Goal: Information Seeking & Learning: Find specific fact

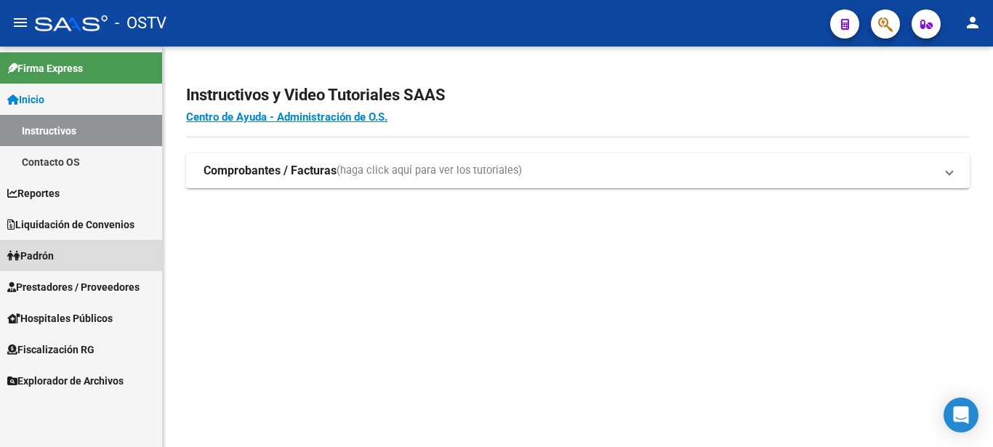
click at [47, 256] on span "Padrón" at bounding box center [30, 256] width 47 height 16
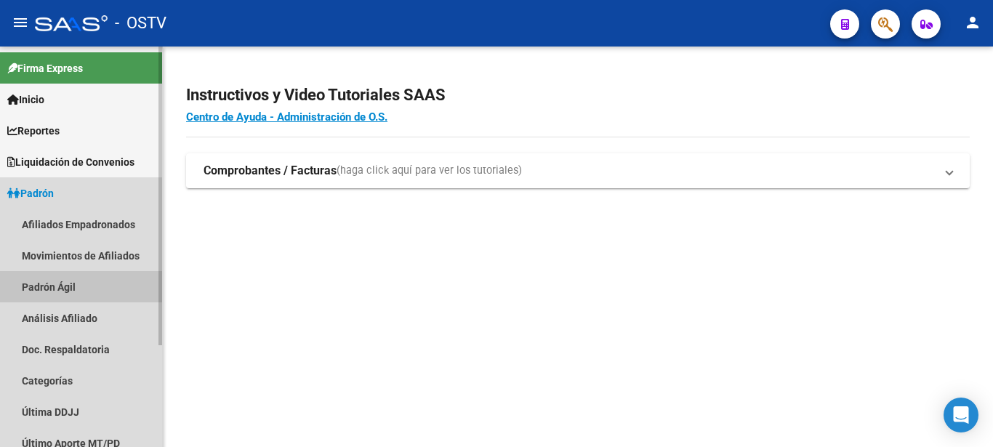
click at [48, 281] on link "Padrón Ágil" at bounding box center [81, 286] width 162 height 31
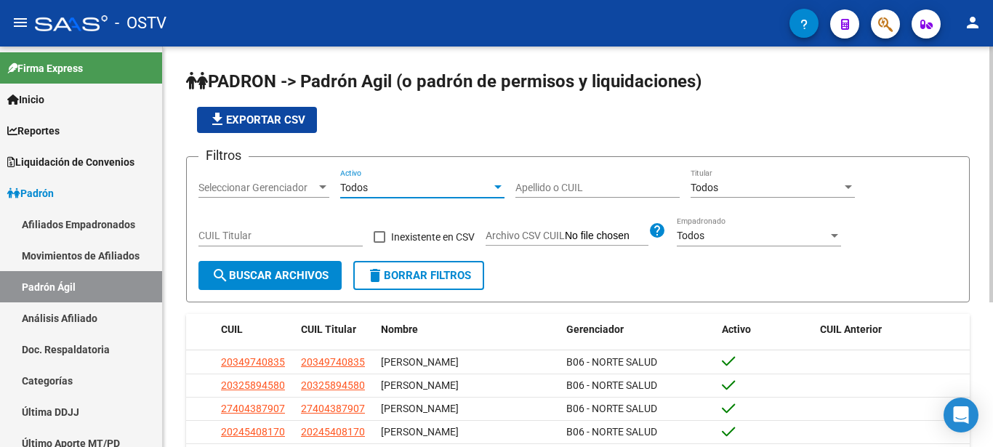
click at [397, 193] on div "Todos" at bounding box center [415, 188] width 151 height 12
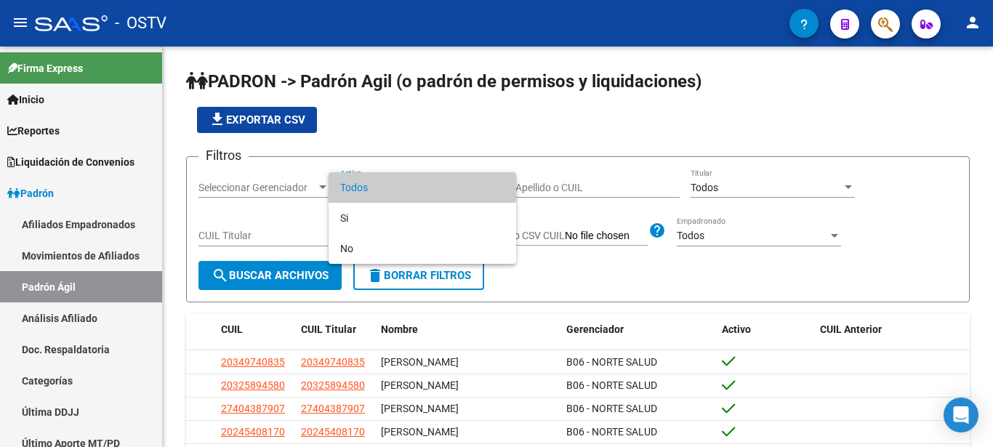
click at [535, 183] on div at bounding box center [496, 223] width 993 height 447
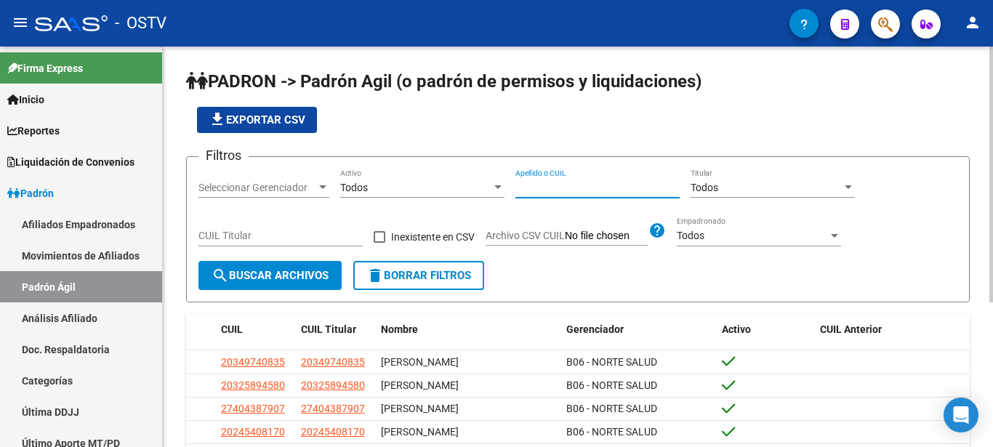
click at [529, 190] on input "Apellido o CUIL" at bounding box center [598, 188] width 164 height 12
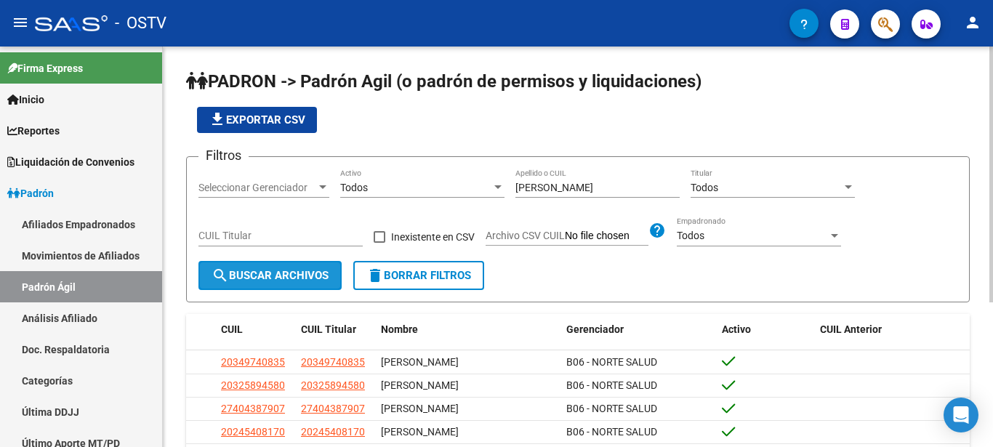
click at [291, 278] on span "search Buscar Archivos" at bounding box center [270, 275] width 117 height 13
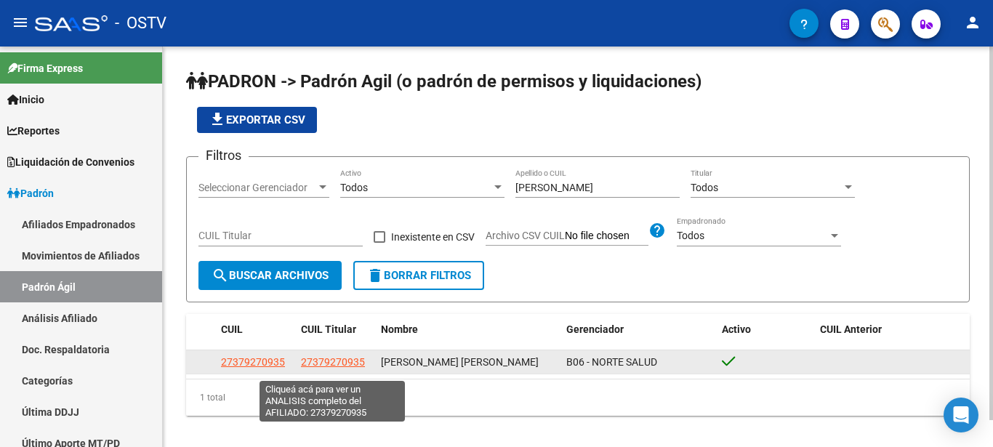
click at [348, 368] on span "27379270935" at bounding box center [333, 362] width 64 height 12
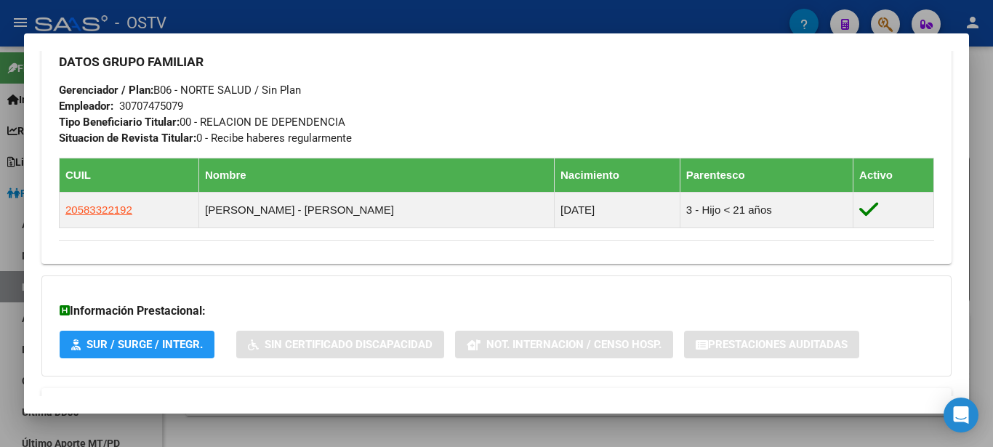
scroll to position [767, 0]
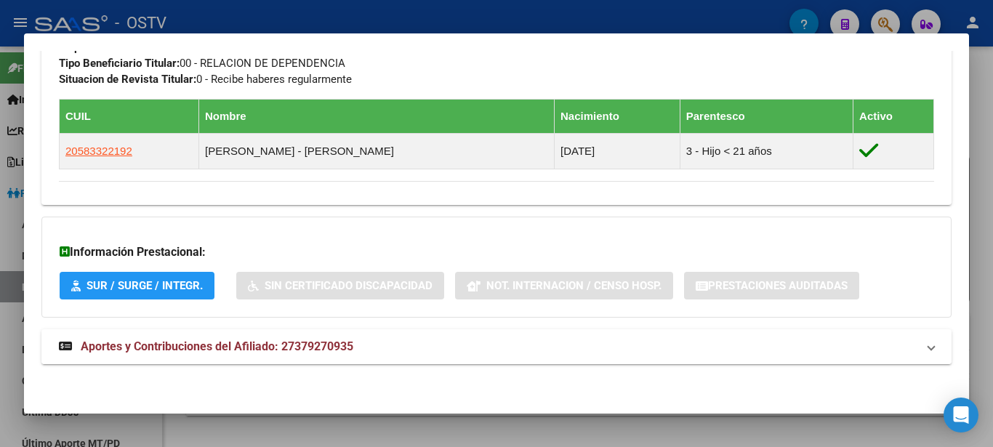
click at [244, 345] on span "Aportes y Contribuciones del Afiliado: 27379270935" at bounding box center [217, 347] width 273 height 14
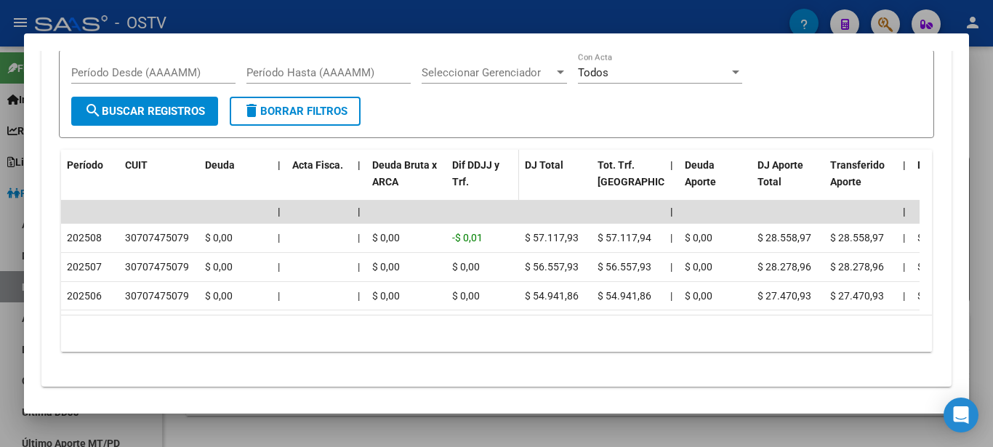
scroll to position [1244, 0]
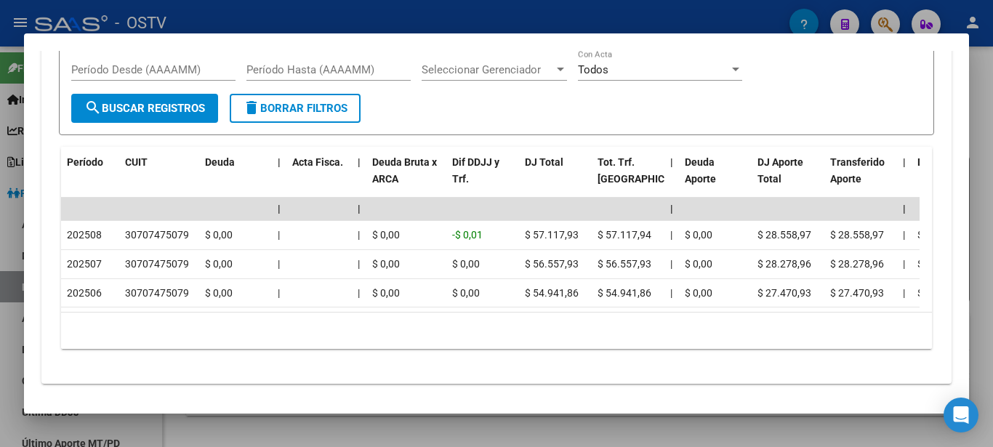
click at [407, 385] on div "cloud_download Exportar CSV Devengado RG Percibido - Liquidación RG/MT/PD DDJJ …" at bounding box center [496, 140] width 911 height 487
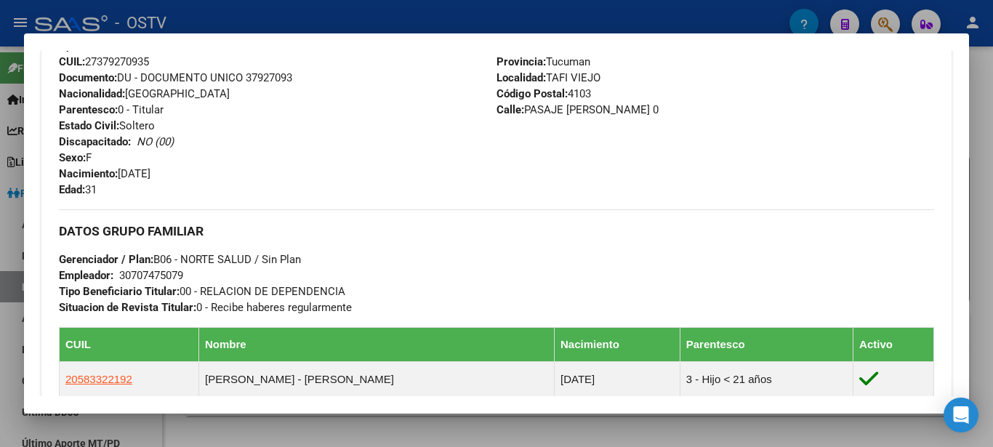
scroll to position [302, 0]
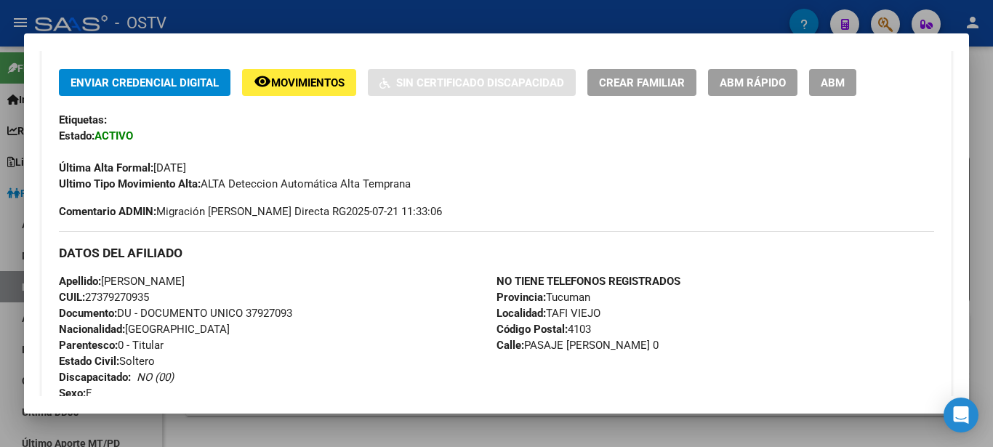
click at [268, 313] on span "Documento: DU - DOCUMENTO UNICO 37927093" at bounding box center [175, 313] width 233 height 13
copy span "DU - DOCUMENTO UNICO"
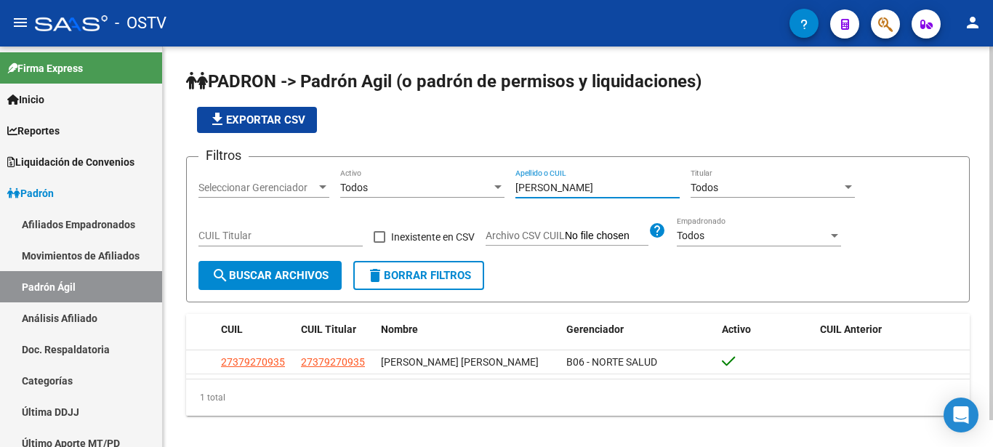
drag, startPoint x: 597, startPoint y: 187, endPoint x: 506, endPoint y: 185, distance: 90.9
click at [516, 185] on input "[PERSON_NAME]" at bounding box center [598, 188] width 164 height 12
type input "[PERSON_NAME]"
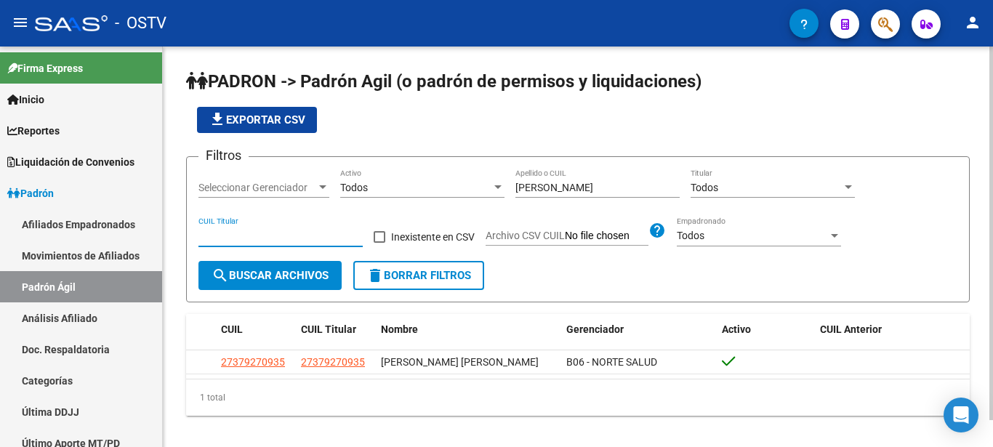
paste input "20-37309004-3"
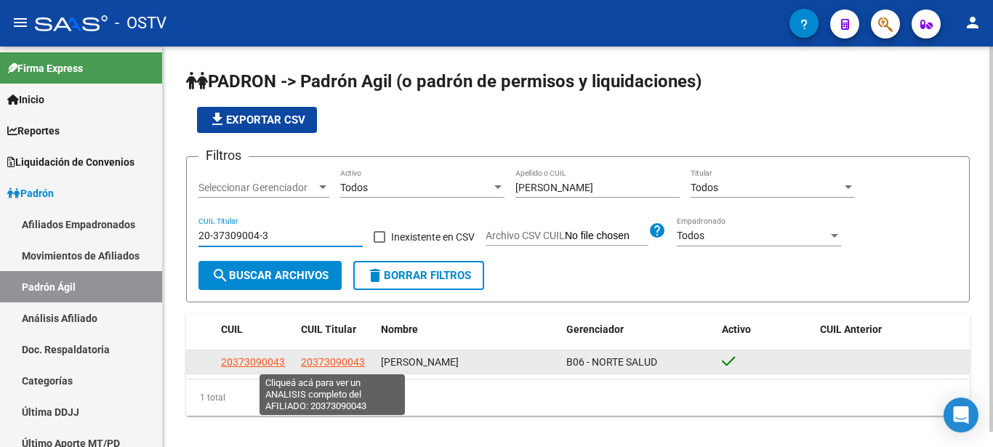
type input "20-37309004-3"
click at [339, 358] on span "20373090043" at bounding box center [333, 362] width 64 height 12
type textarea "20373090043"
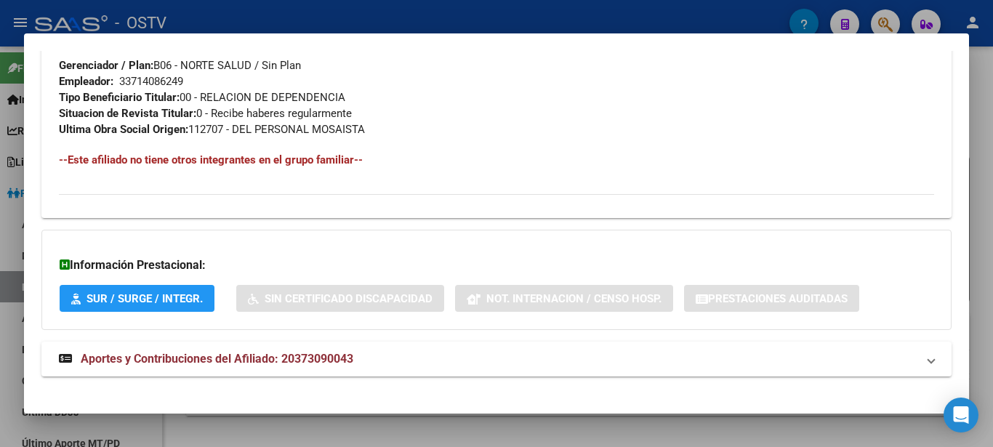
scroll to position [745, 0]
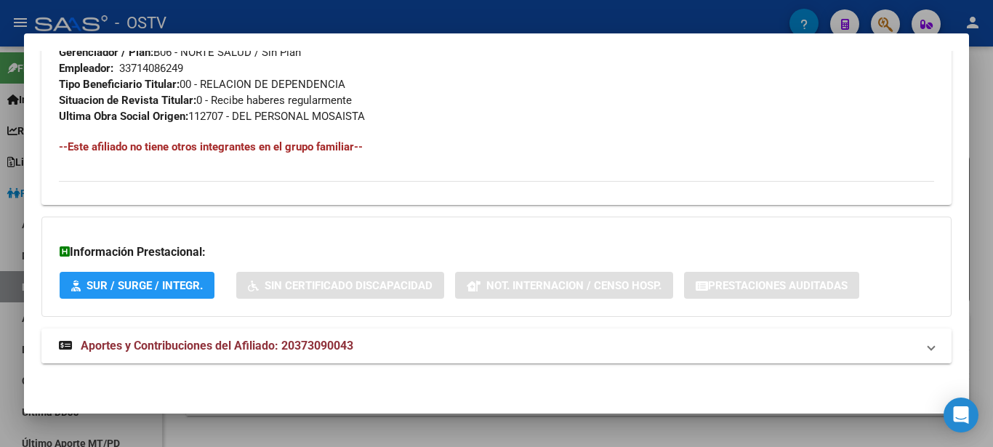
click at [263, 351] on span "Aportes y Contribuciones del Afiliado: 20373090043" at bounding box center [217, 346] width 273 height 14
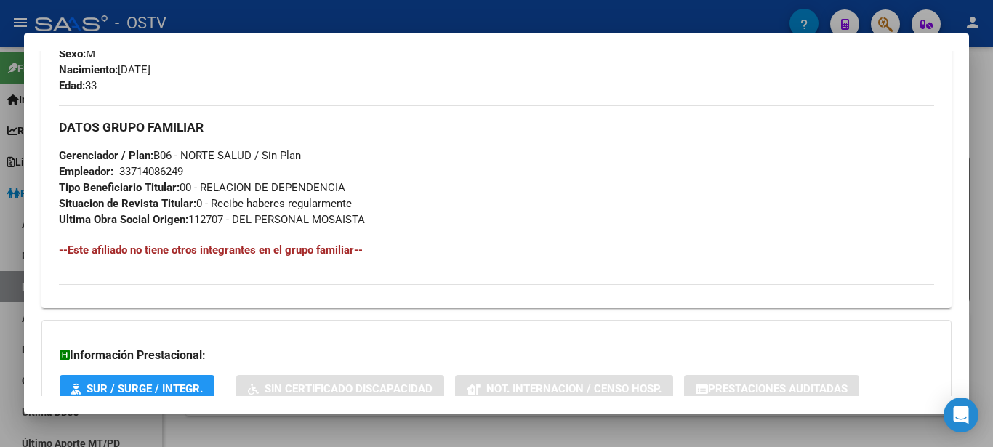
scroll to position [588, 0]
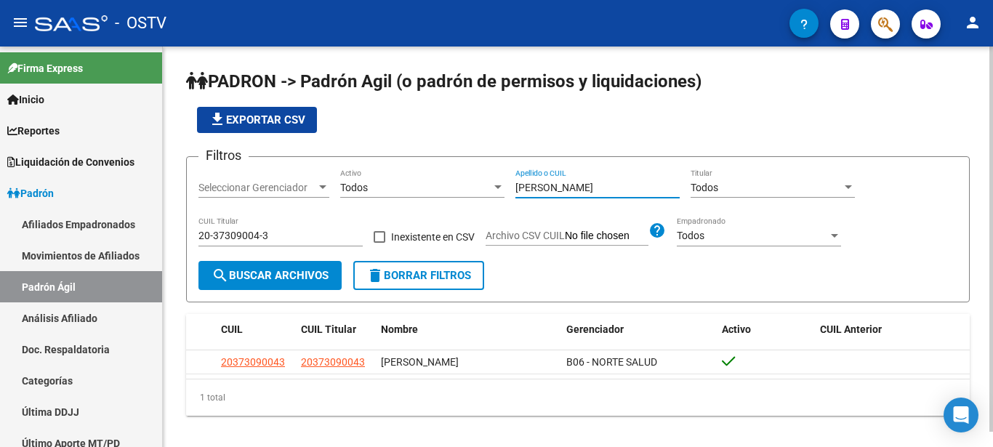
drag, startPoint x: 552, startPoint y: 188, endPoint x: 460, endPoint y: 191, distance: 92.4
click at [516, 191] on input "[PERSON_NAME]" at bounding box center [598, 188] width 164 height 12
type input "diaz"
click at [613, 182] on input "diaz" at bounding box center [598, 188] width 164 height 12
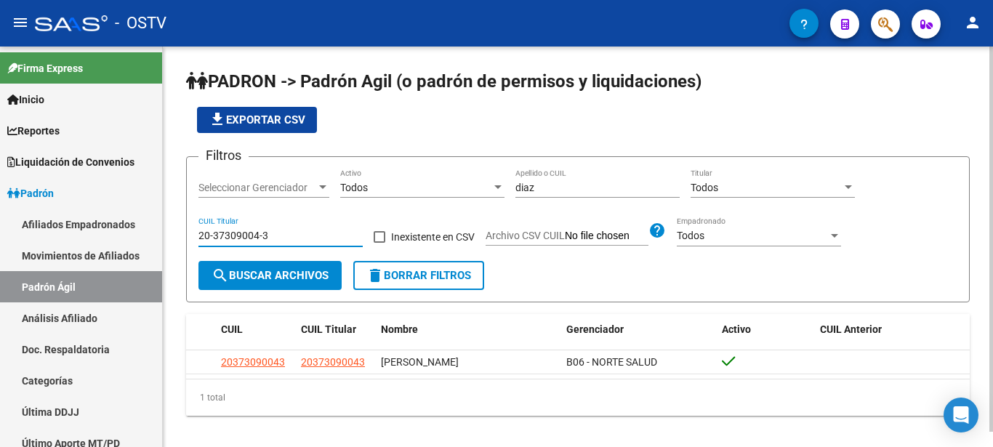
drag, startPoint x: 296, startPoint y: 241, endPoint x: 144, endPoint y: 236, distance: 152.1
click at [199, 236] on input "20-37309004-3" at bounding box center [281, 236] width 164 height 12
